Goal: Information Seeking & Learning: Check status

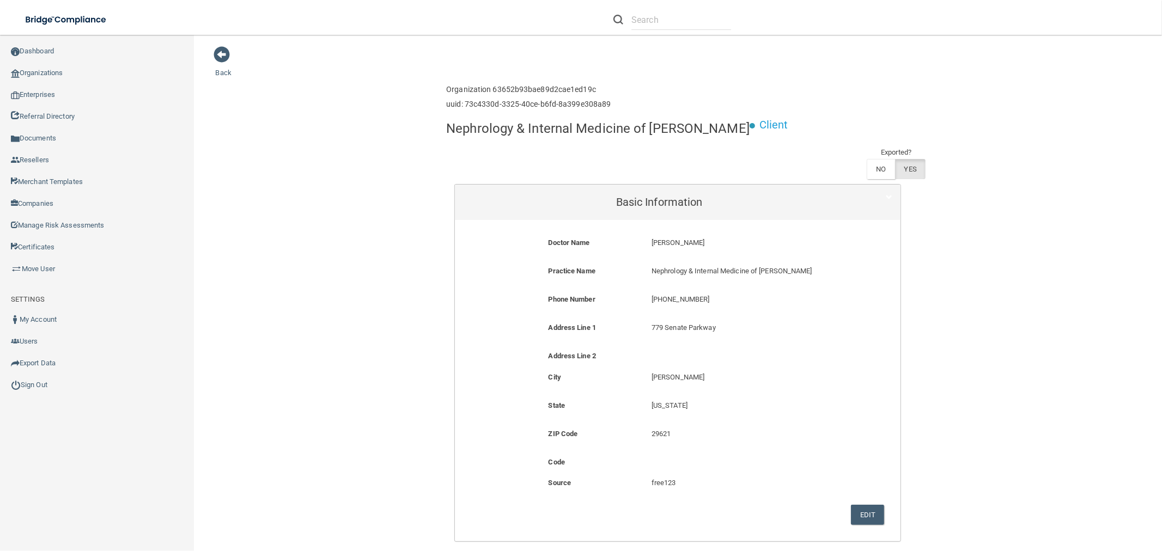
scroll to position [484, 0]
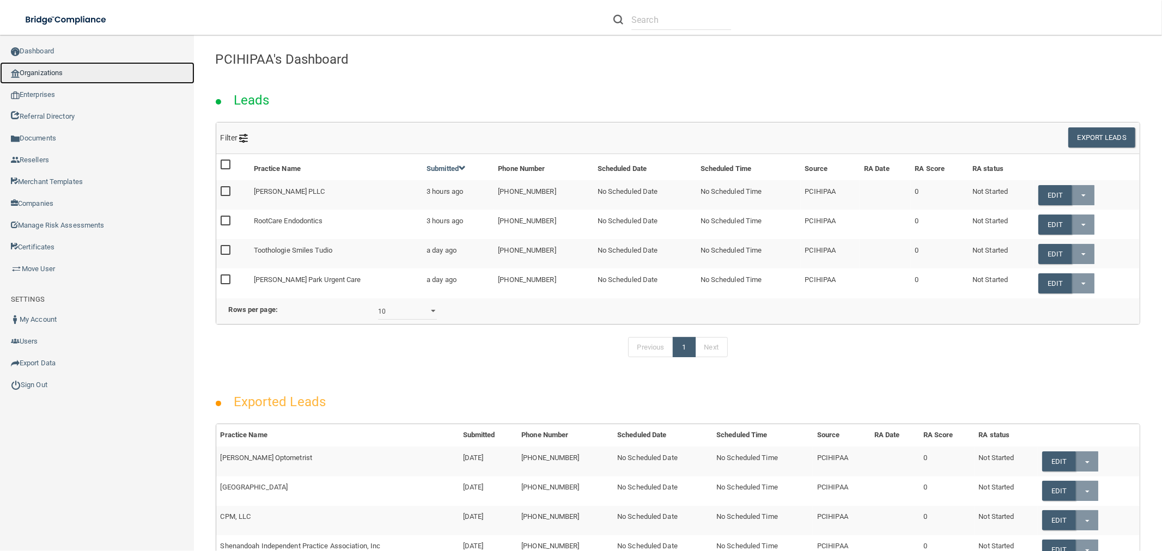
click at [72, 77] on link "Organizations" at bounding box center [97, 73] width 195 height 22
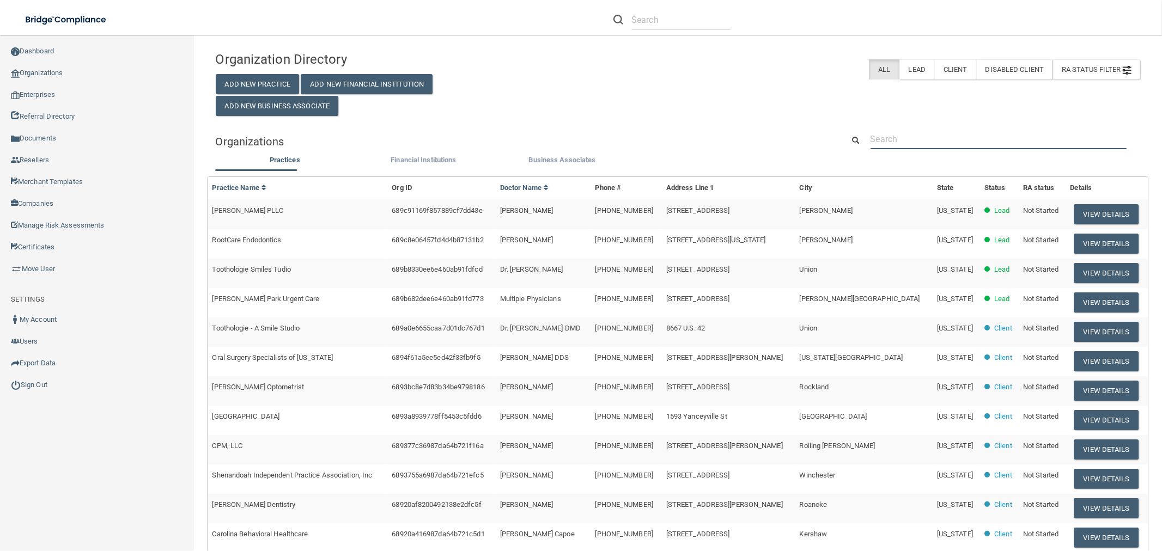
click at [926, 144] on input "text" at bounding box center [999, 139] width 256 height 20
paste input "drpm52@gmail.com"
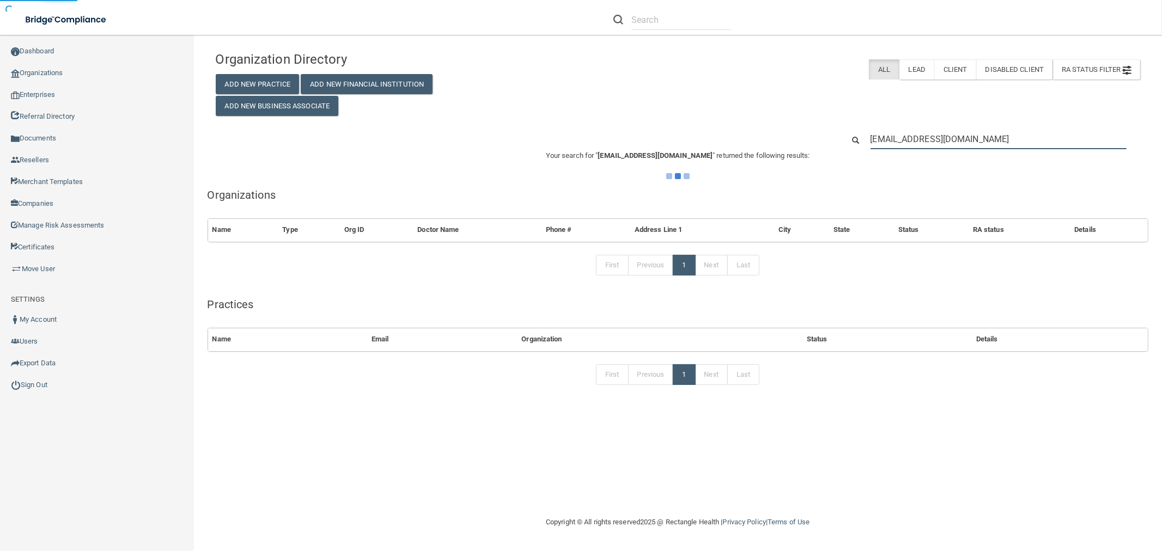
type input "drpm52@gmail.com"
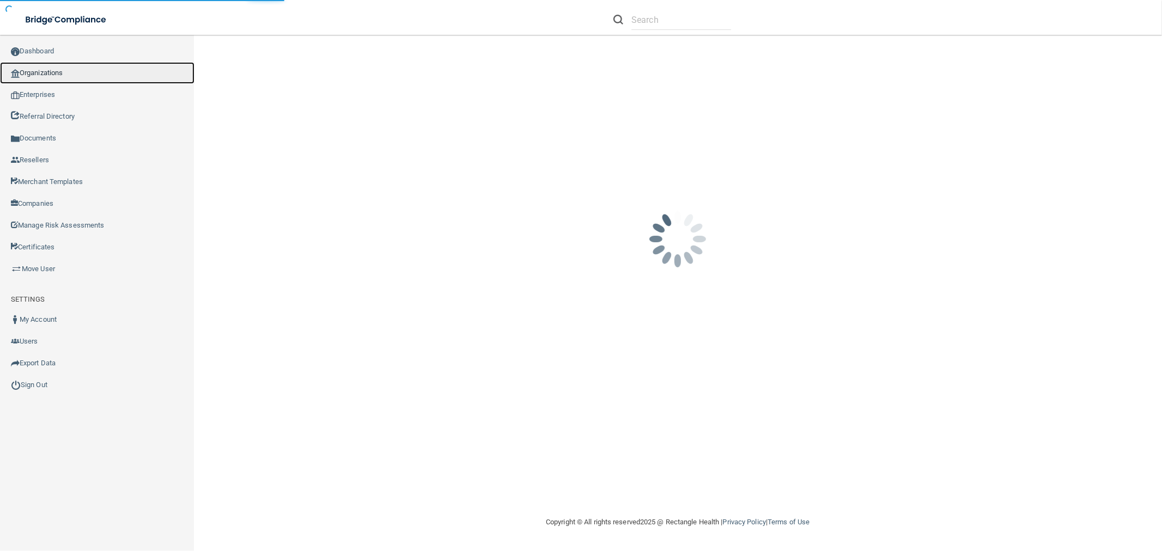
click at [35, 81] on link "Organizations" at bounding box center [97, 73] width 195 height 22
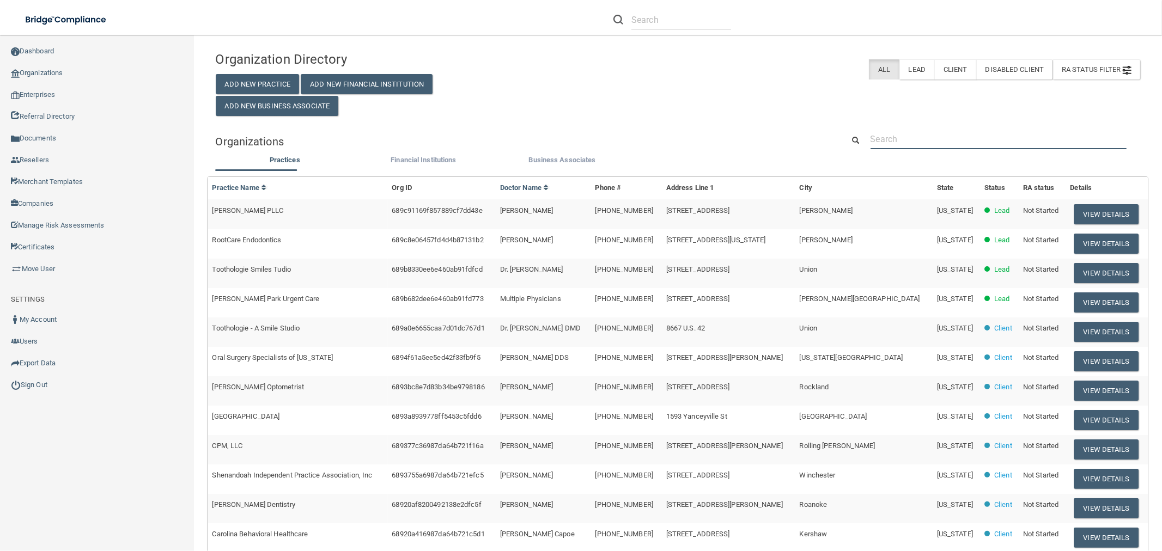
click at [951, 141] on input "text" at bounding box center [999, 139] width 256 height 20
paste input "505-982-6426"
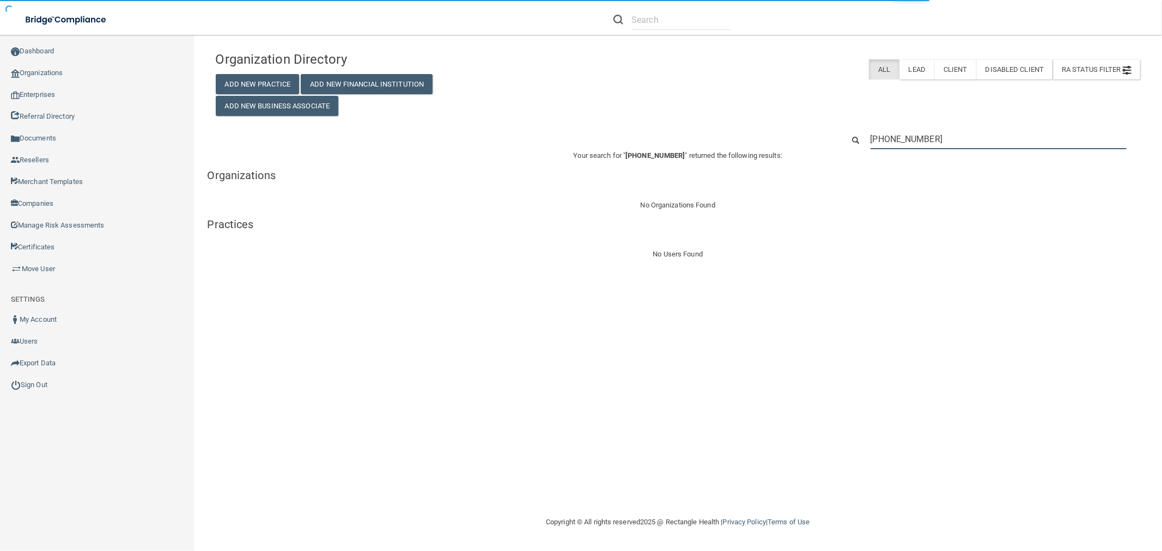
type input "505-982-6426"
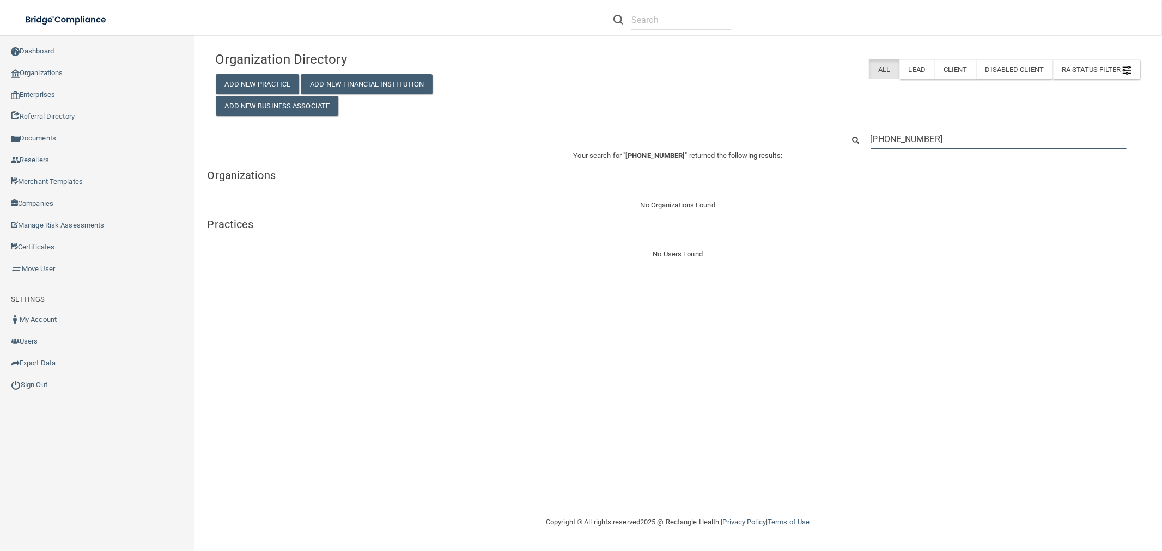
click at [914, 148] on input "505-982-6426" at bounding box center [999, 139] width 256 height 20
paste input "Integrative Dentistry of New Mexico"
type input "Integrative Dentistry of New Mexico"
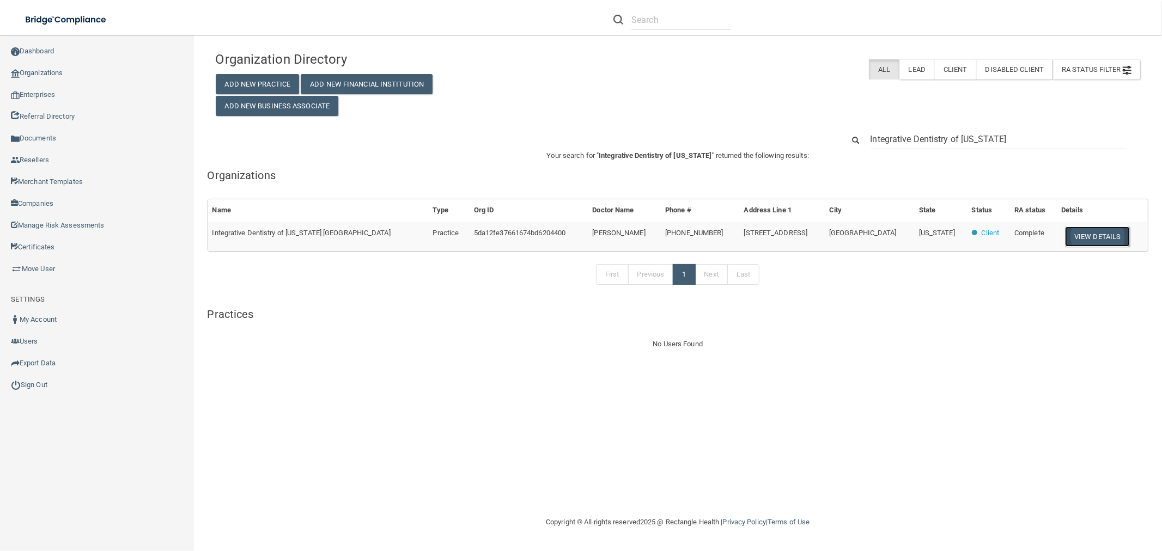
click at [1101, 236] on button "View Details" at bounding box center [1097, 237] width 64 height 20
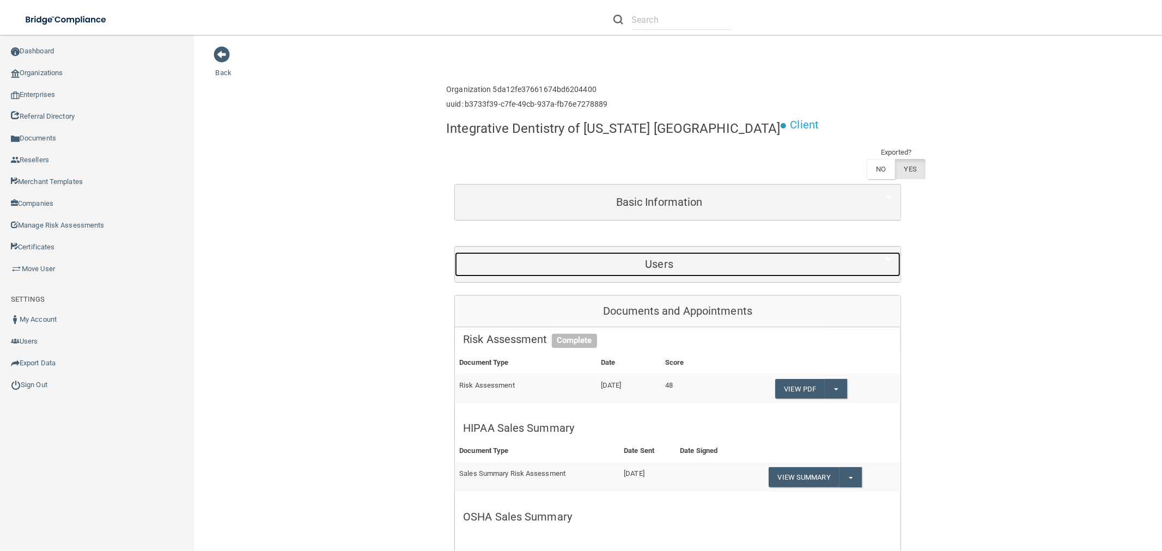
click at [652, 272] on div "Users" at bounding box center [659, 264] width 409 height 25
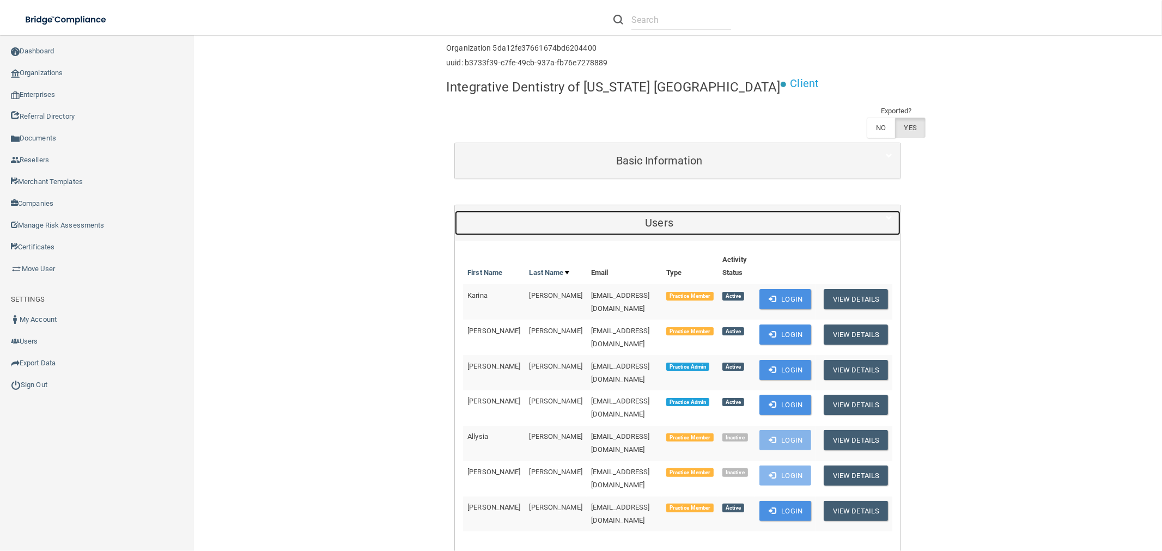
scroll to position [60, 0]
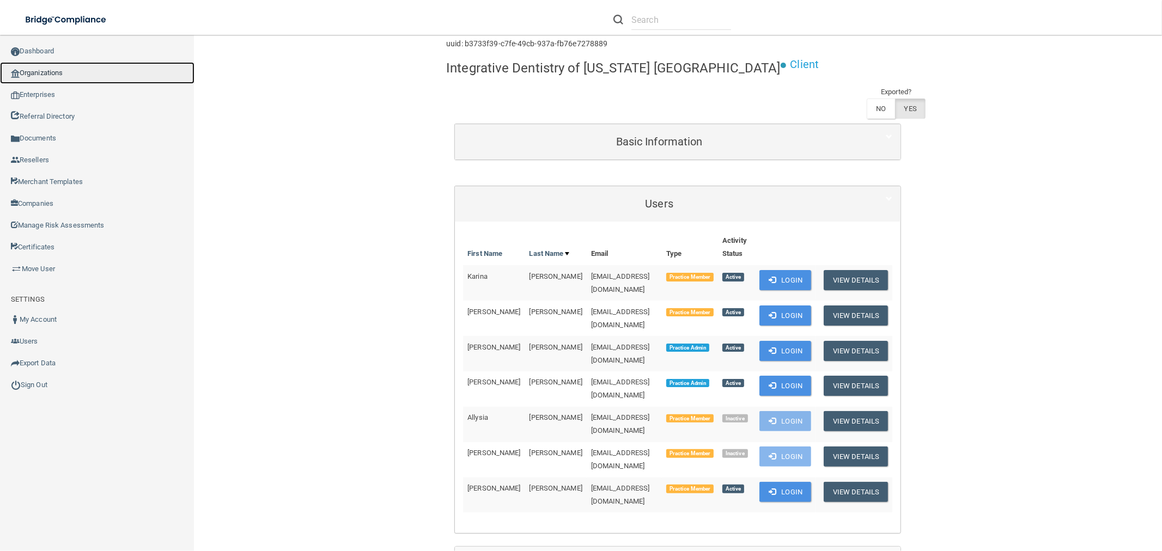
click at [101, 77] on link "Organizations" at bounding box center [97, 73] width 195 height 22
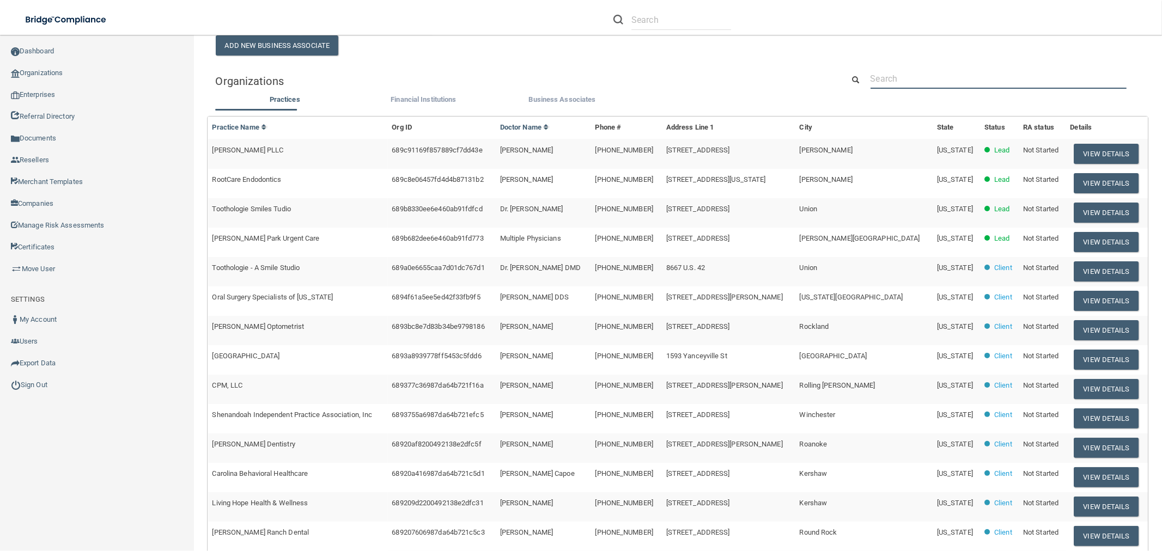
click at [923, 85] on input "text" at bounding box center [999, 79] width 256 height 20
paste input "[PERSON_NAME] Dental Group"
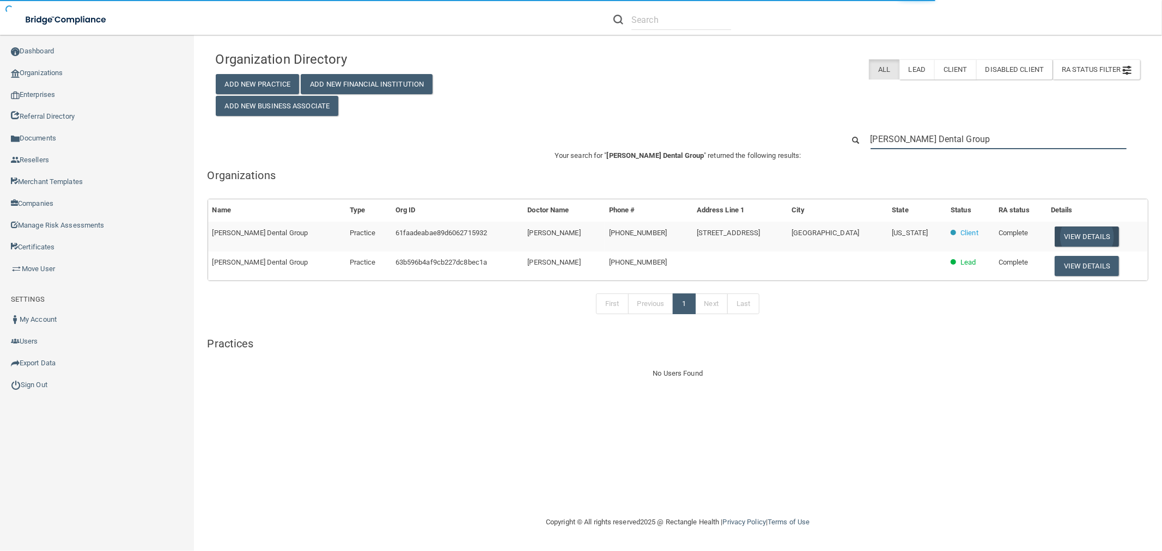
type input "[PERSON_NAME] Dental Group"
click at [1065, 238] on button "View Details" at bounding box center [1087, 237] width 64 height 20
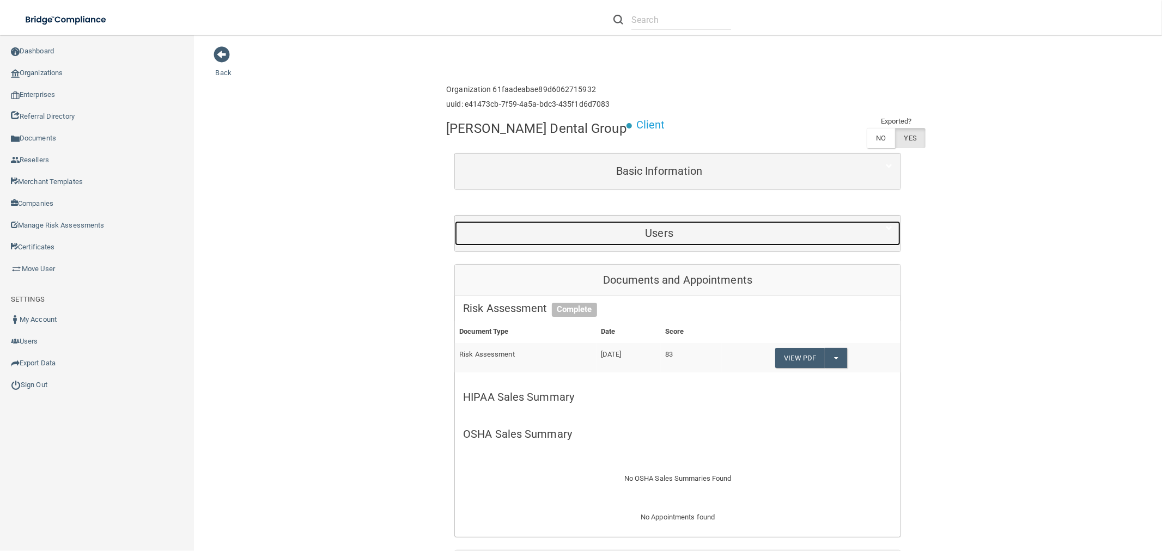
click at [676, 232] on h5 "Users" at bounding box center [659, 233] width 392 height 12
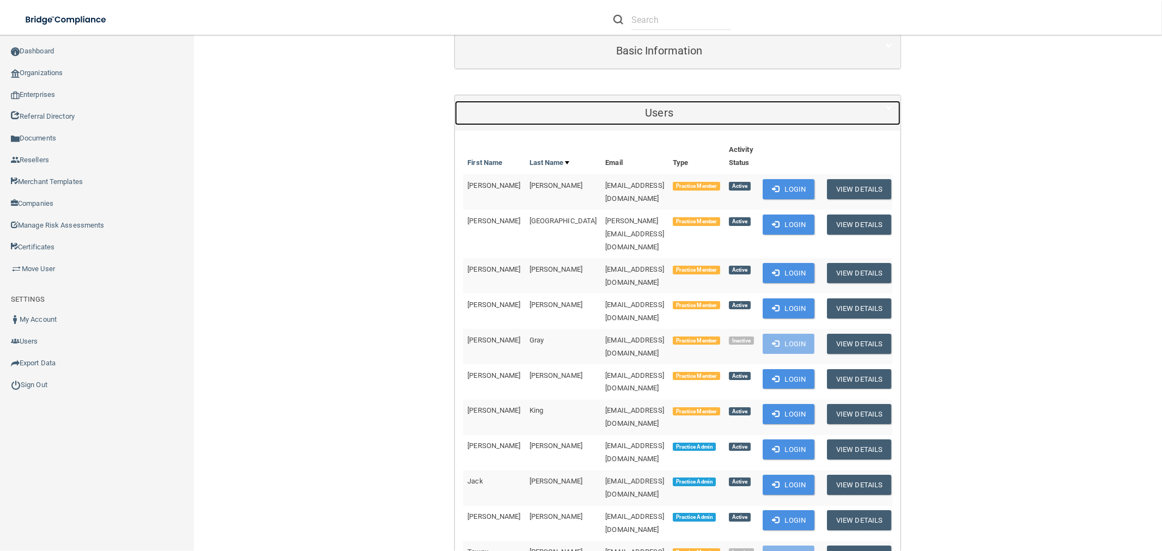
scroll to position [121, 0]
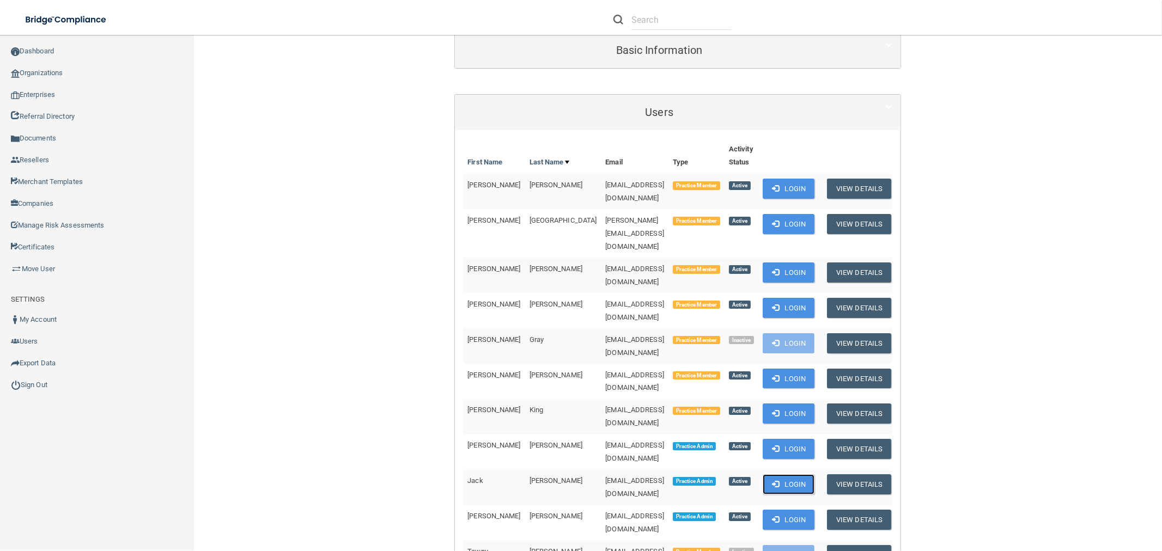
click at [775, 475] on button "Login" at bounding box center [789, 485] width 52 height 20
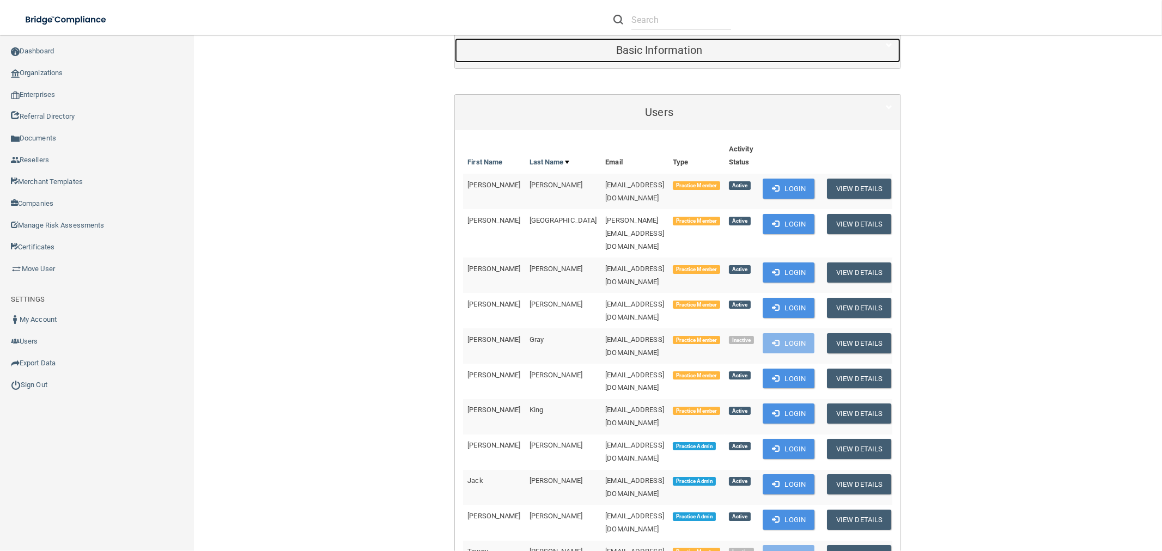
click at [629, 53] on h5 "Basic Information" at bounding box center [659, 50] width 392 height 12
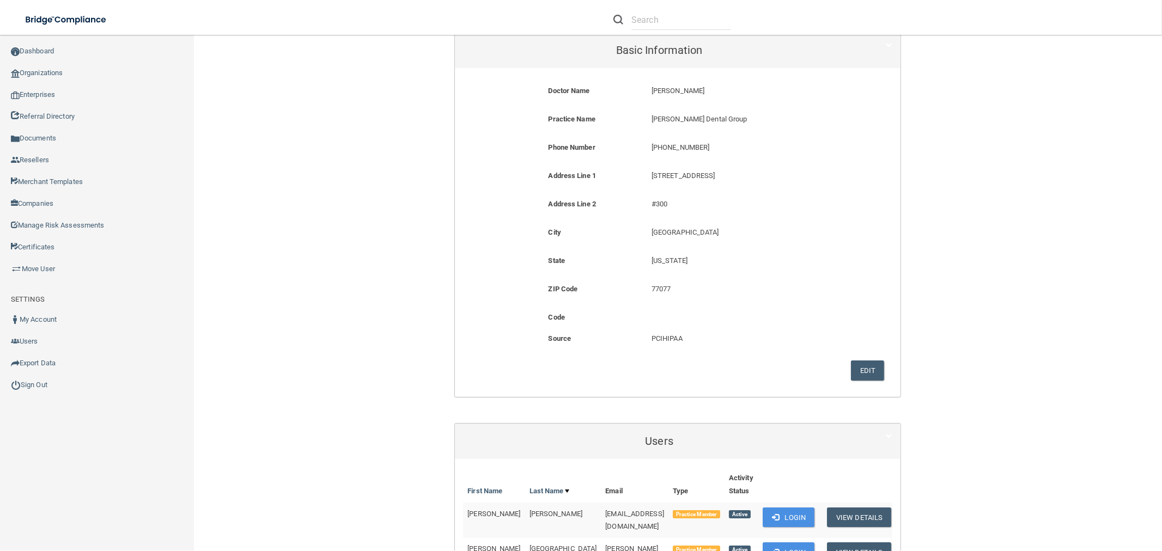
drag, startPoint x: 718, startPoint y: 175, endPoint x: 645, endPoint y: 175, distance: 73.0
click at [645, 175] on div "1011 Highway 6 South 1011 Highway 6 South" at bounding box center [747, 179] width 207 height 20
copy p "1011 Highway 6 South"
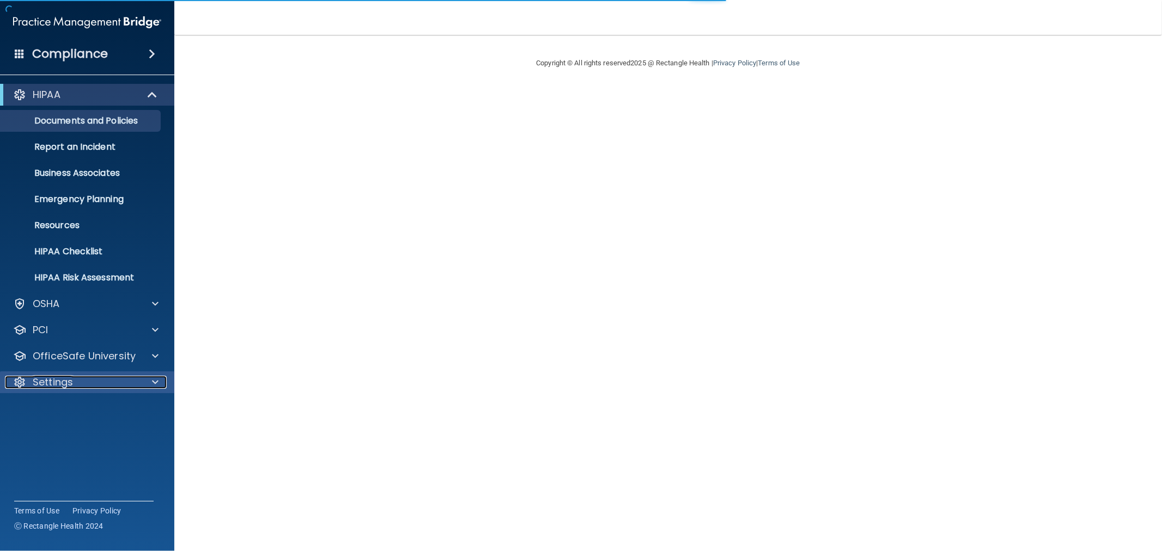
click at [95, 380] on div "Settings" at bounding box center [72, 382] width 135 height 13
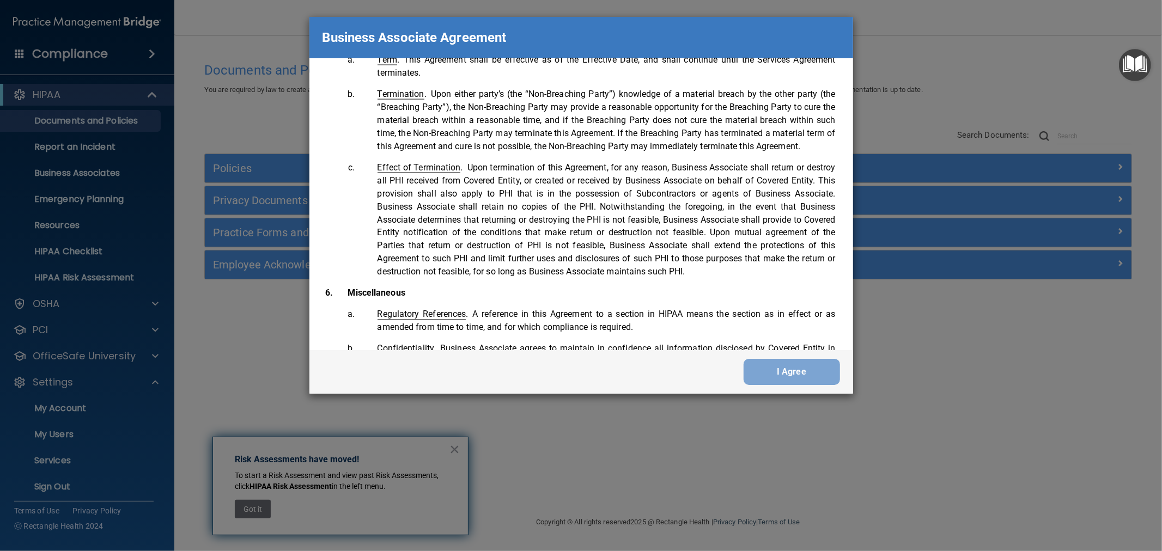
scroll to position [2234, 0]
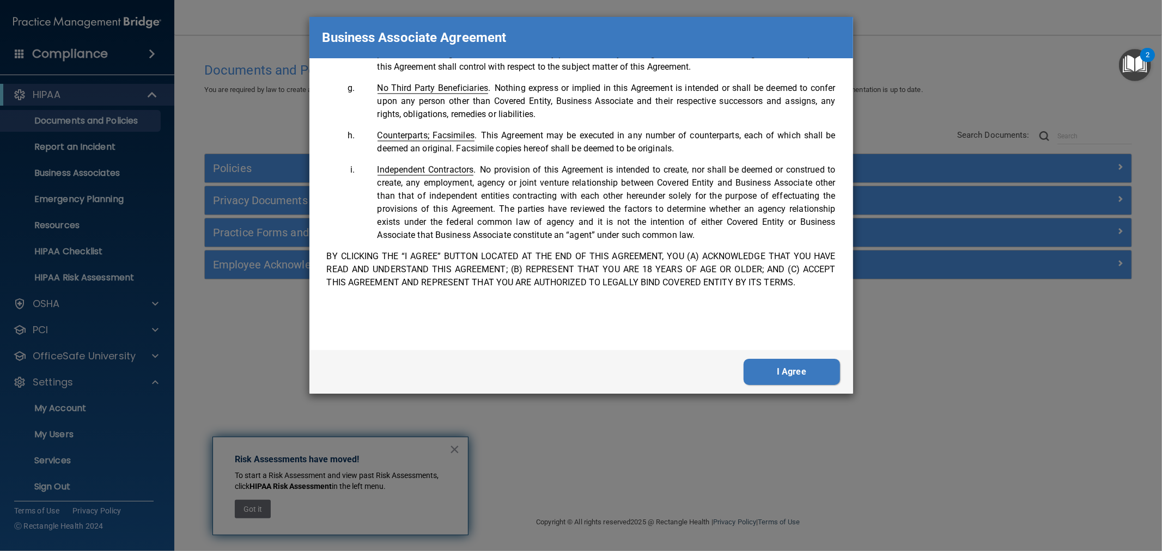
drag, startPoint x: 825, startPoint y: 368, endPoint x: 591, endPoint y: 357, distance: 234.0
click at [823, 368] on button "I Agree" at bounding box center [792, 372] width 96 height 26
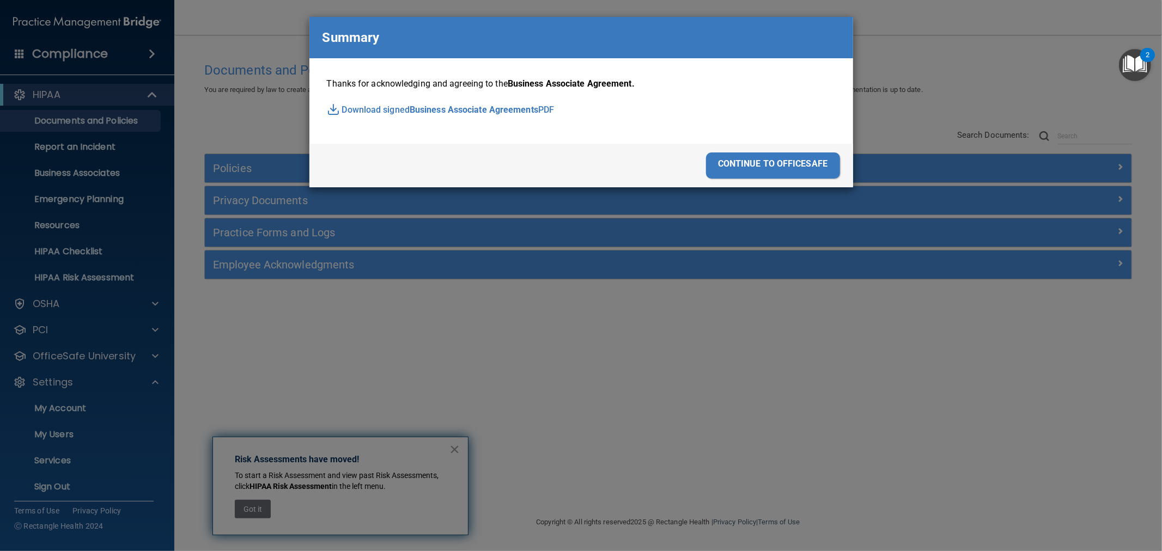
click at [777, 142] on div "Thanks for acknowledging and agreeing to the Business Associate Agreement. Down…" at bounding box center [582, 101] width 544 height 86
drag, startPoint x: 767, startPoint y: 161, endPoint x: 438, endPoint y: 205, distance: 332.0
click at [766, 162] on div "continue to officesafe" at bounding box center [773, 166] width 134 height 26
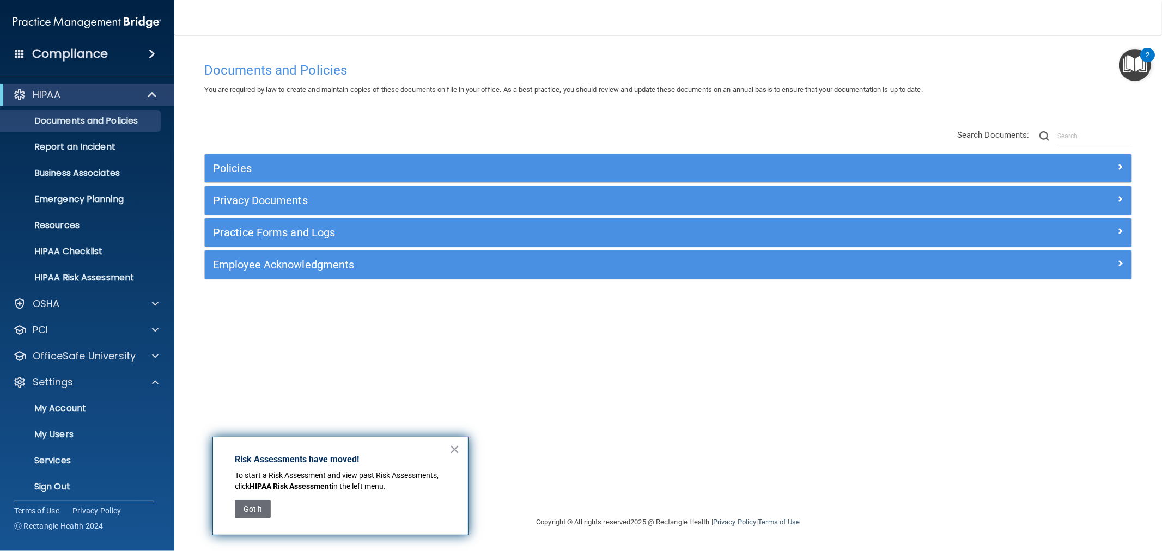
click at [41, 445] on ul "My Account My Users Services Sign Out" at bounding box center [87, 445] width 197 height 105
click at [41, 440] on p "My Users" at bounding box center [81, 434] width 149 height 11
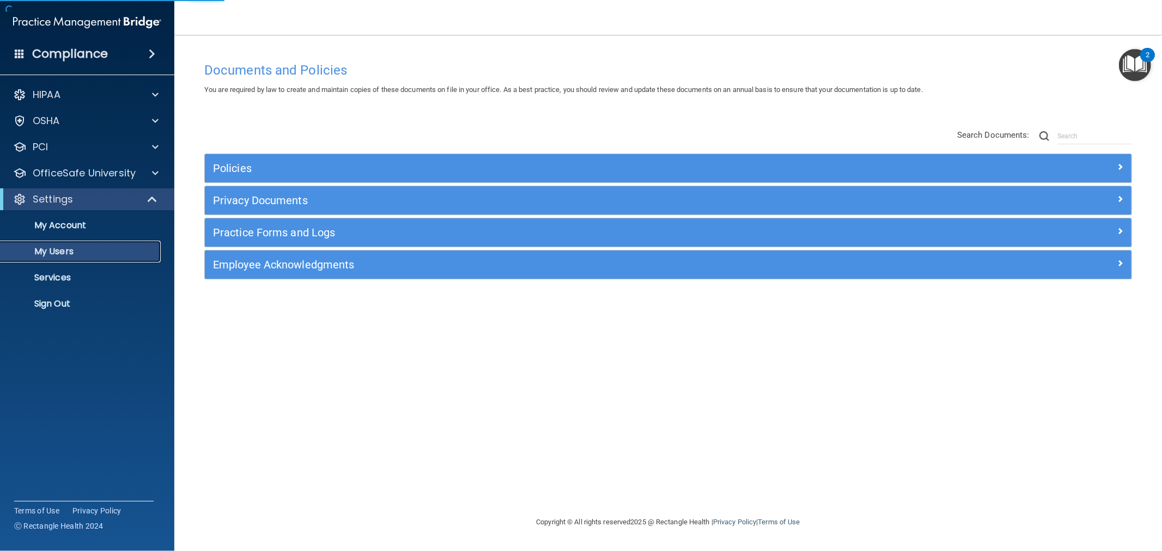
select select "20"
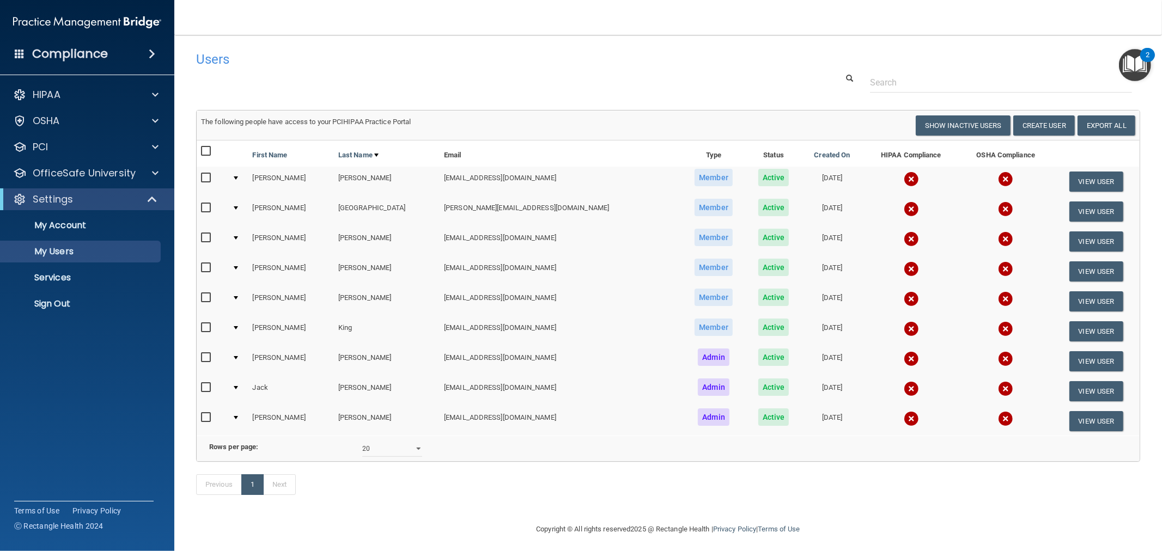
click at [864, 425] on td at bounding box center [912, 421] width 96 height 29
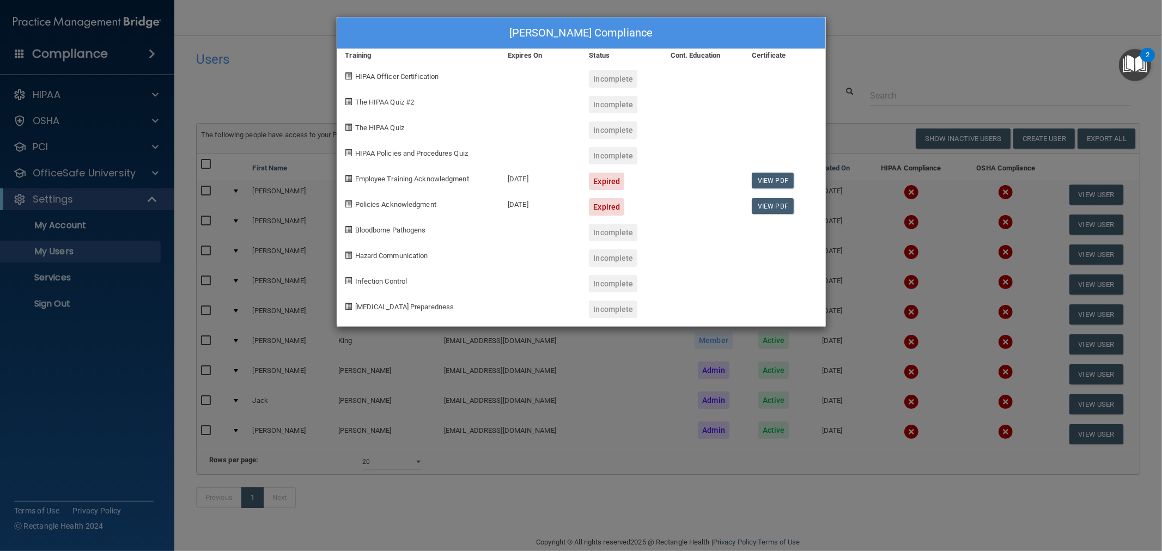
click at [823, 411] on div "[PERSON_NAME] Compliance Training Expires On Status Cont. Education Certificate…" at bounding box center [581, 275] width 1162 height 551
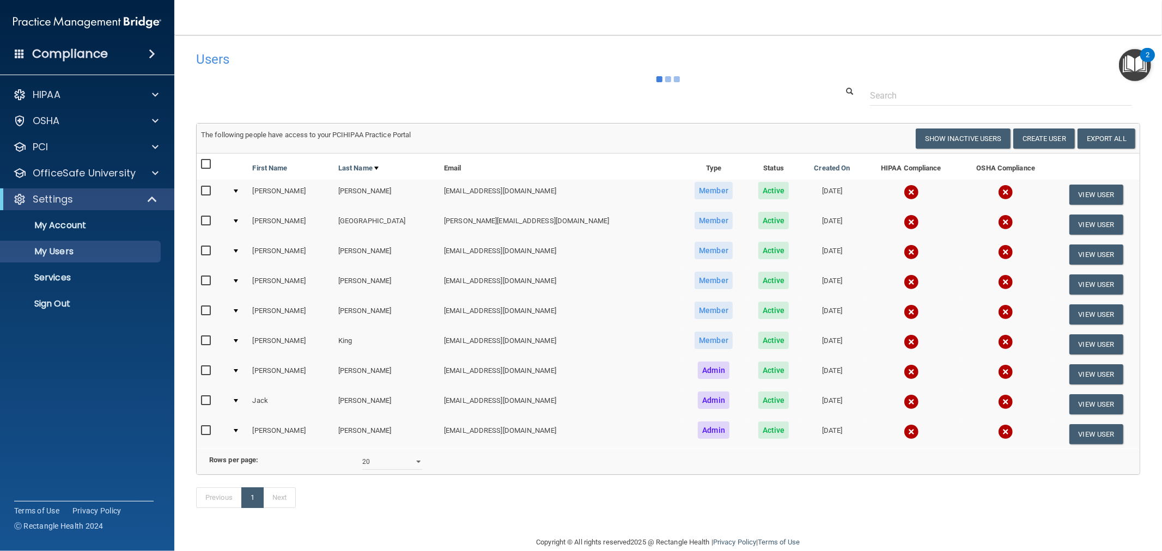
click at [904, 401] on img at bounding box center [911, 402] width 15 height 15
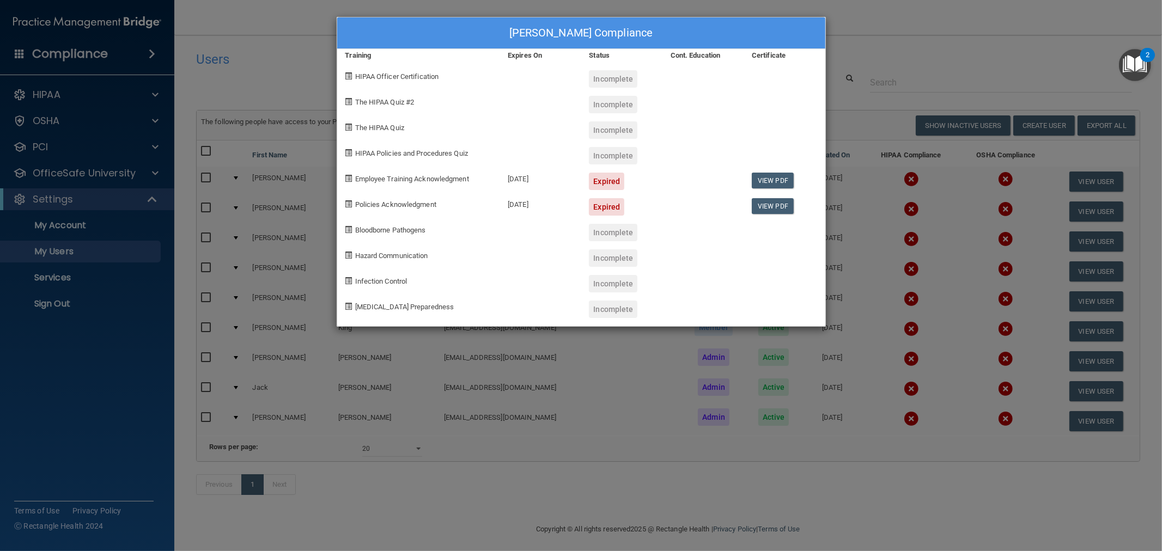
drag, startPoint x: 838, startPoint y: 335, endPoint x: 576, endPoint y: 74, distance: 369.5
click at [838, 334] on div "[PERSON_NAME] Compliance Training Expires On Status Cont. Education Certificate…" at bounding box center [581, 275] width 1162 height 551
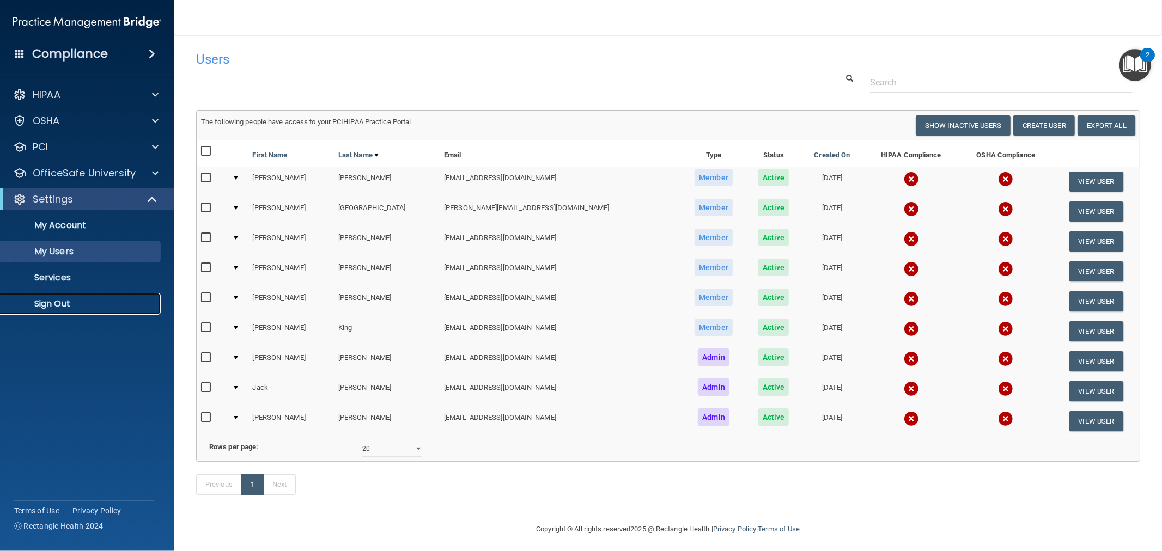
click at [39, 307] on p "Sign Out" at bounding box center [81, 304] width 149 height 11
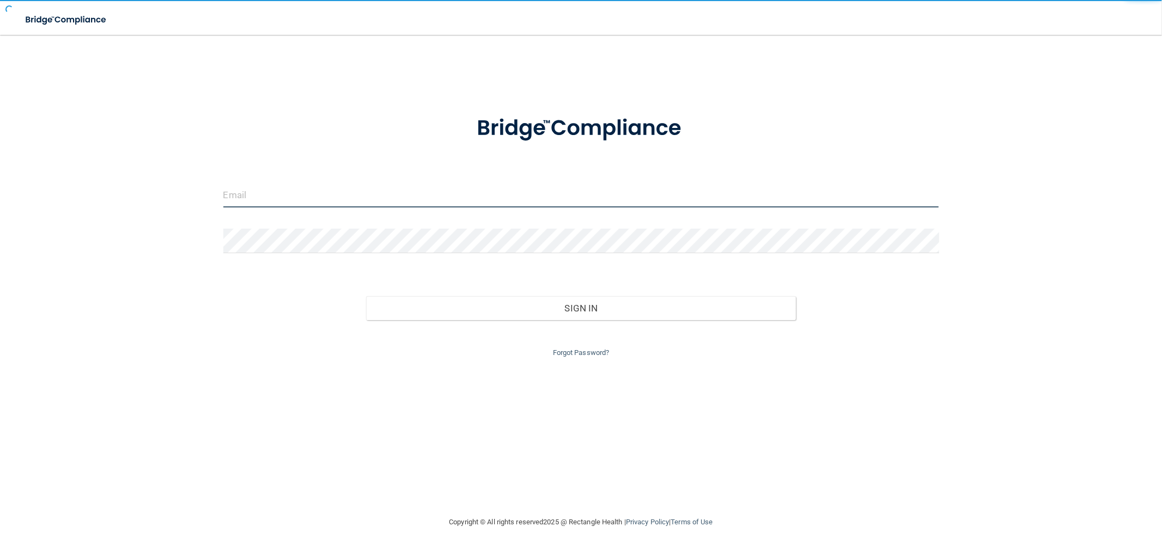
type input "[EMAIL_ADDRESS][DOMAIN_NAME]"
